Goal: Check status

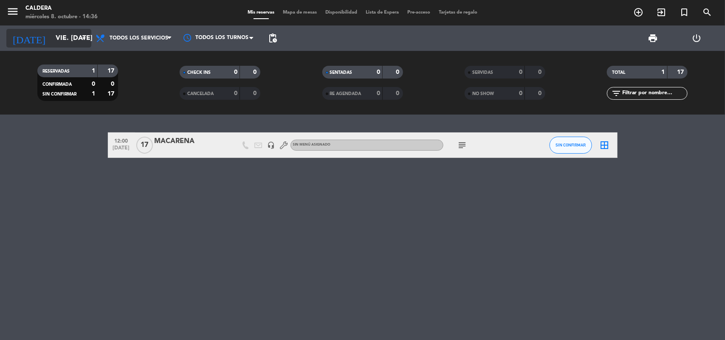
click at [84, 41] on icon "arrow_drop_down" at bounding box center [84, 38] width 10 height 10
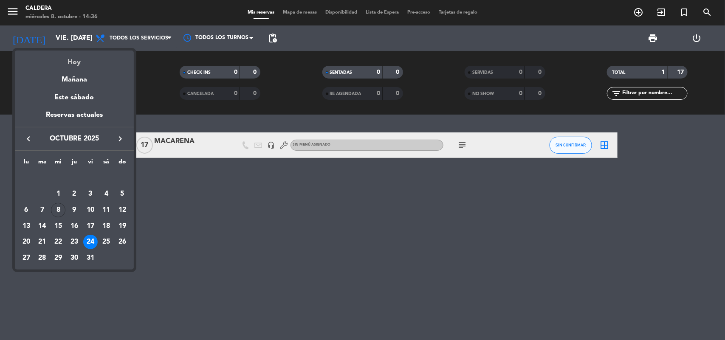
click at [83, 56] on div "Hoy" at bounding box center [74, 59] width 119 height 17
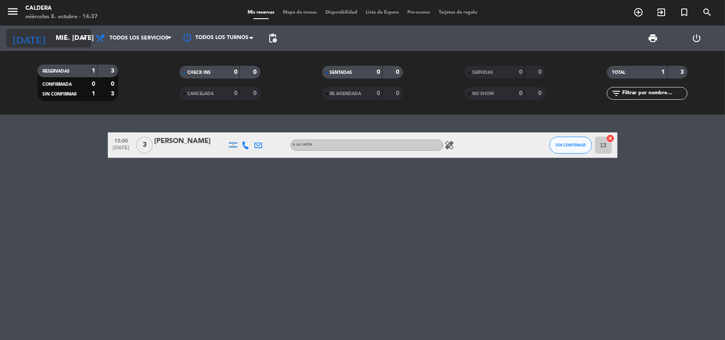
click at [81, 40] on icon "arrow_drop_down" at bounding box center [84, 38] width 10 height 10
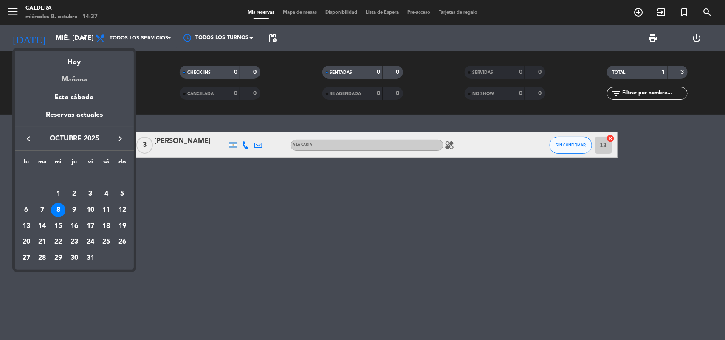
click at [82, 81] on div "Mañana" at bounding box center [74, 76] width 119 height 17
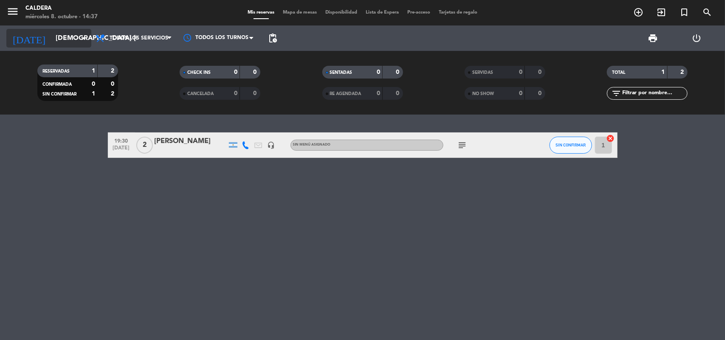
click at [87, 35] on icon "arrow_drop_down" at bounding box center [84, 38] width 10 height 10
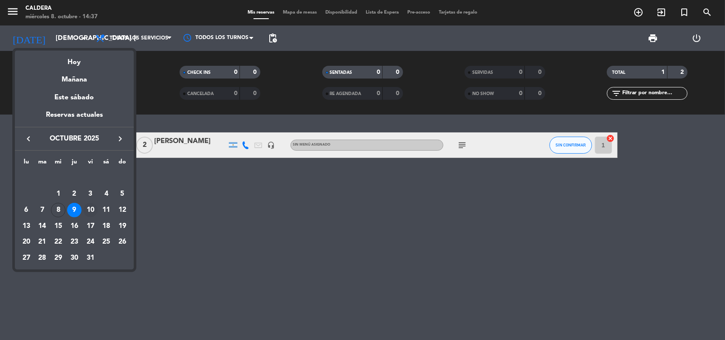
click at [91, 211] on div "10" at bounding box center [90, 210] width 14 height 14
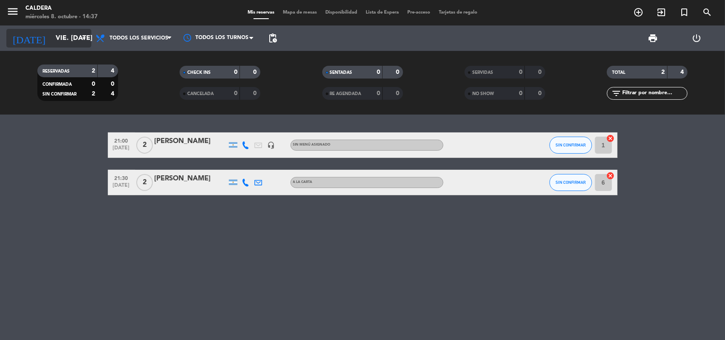
click at [83, 41] on icon "arrow_drop_down" at bounding box center [84, 38] width 10 height 10
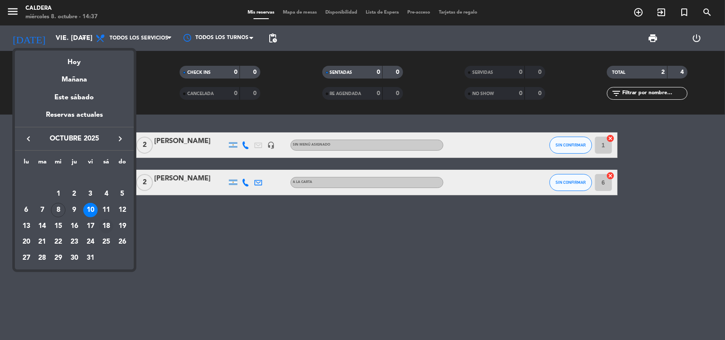
click at [107, 223] on div "18" at bounding box center [106, 226] width 14 height 14
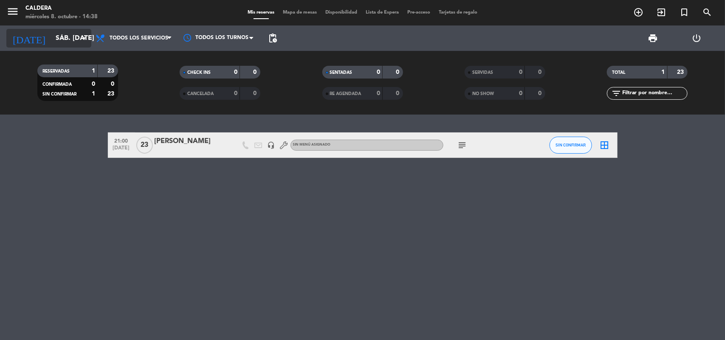
click at [85, 37] on icon "arrow_drop_down" at bounding box center [84, 38] width 10 height 10
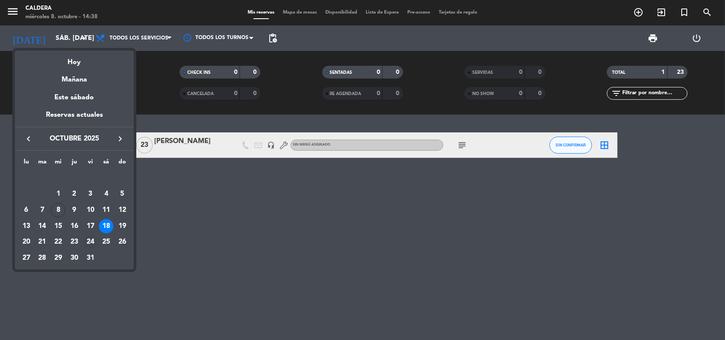
click at [93, 238] on div "24" at bounding box center [90, 242] width 14 height 14
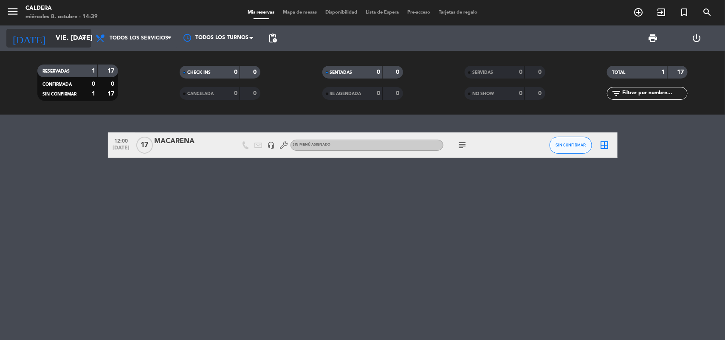
click at [83, 37] on icon "arrow_drop_down" at bounding box center [84, 38] width 10 height 10
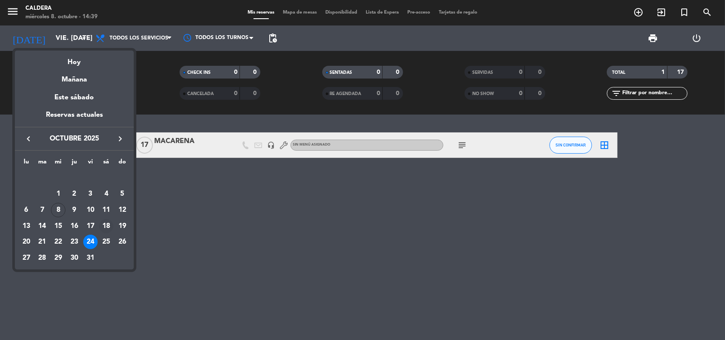
click at [110, 223] on div "18" at bounding box center [106, 226] width 14 height 14
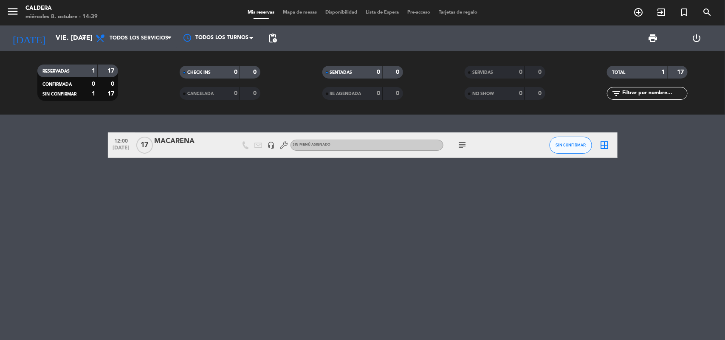
type input "sáb. [DATE]"
